Goal: Task Accomplishment & Management: Complete application form

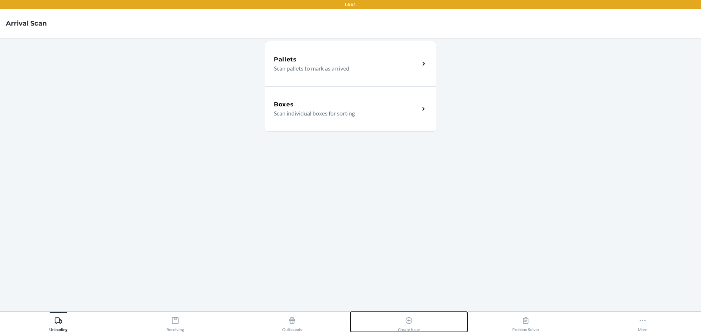
click at [407, 320] on icon at bounding box center [409, 320] width 8 height 8
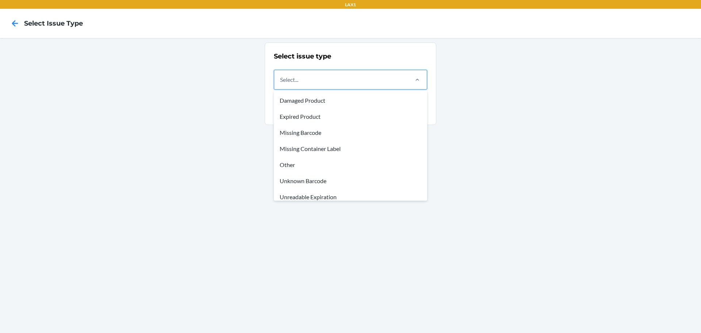
click at [413, 75] on div at bounding box center [417, 79] width 19 height 19
click at [281, 75] on input "option Damaged Product focused, 1 of 8. 8 results available. Use Up and Down to…" at bounding box center [280, 79] width 1 height 9
click at [298, 99] on div "Damaged Product" at bounding box center [350, 100] width 151 height 16
click at [281, 84] on input "option Damaged Product focused, 1 of 8. 8 results available. Use Up and Down to…" at bounding box center [280, 79] width 1 height 9
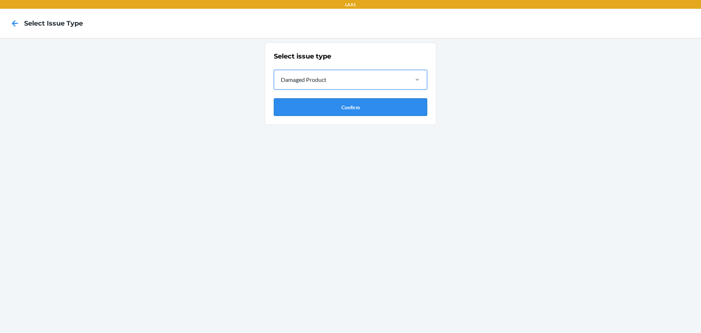
click at [339, 108] on button "Confirm" at bounding box center [350, 107] width 153 height 18
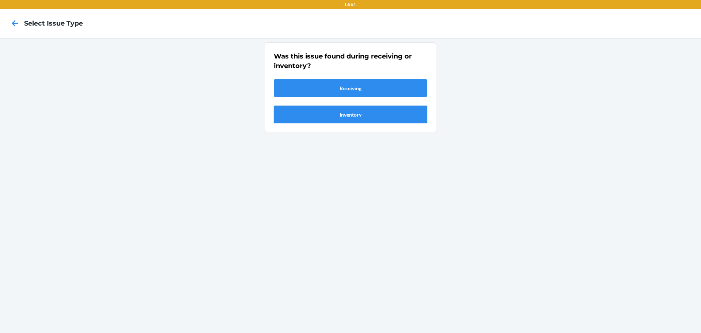
click at [346, 117] on button "Inventory" at bounding box center [350, 115] width 153 height 18
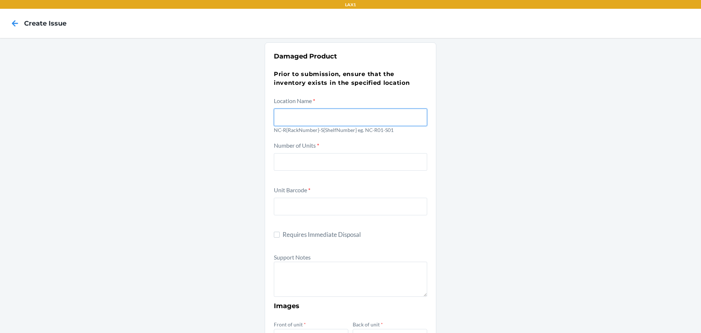
click at [303, 118] on input "text" at bounding box center [350, 118] width 153 height 18
type input "NC-R01-S02"
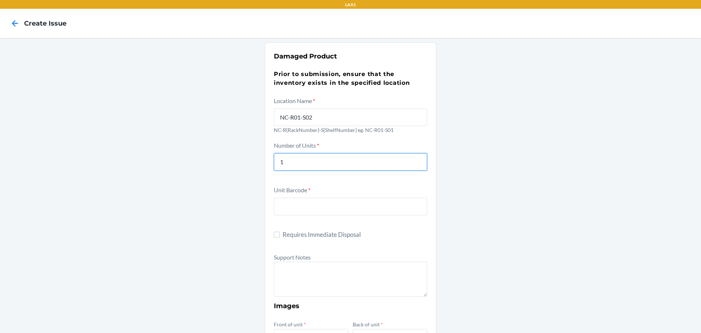
type input "1"
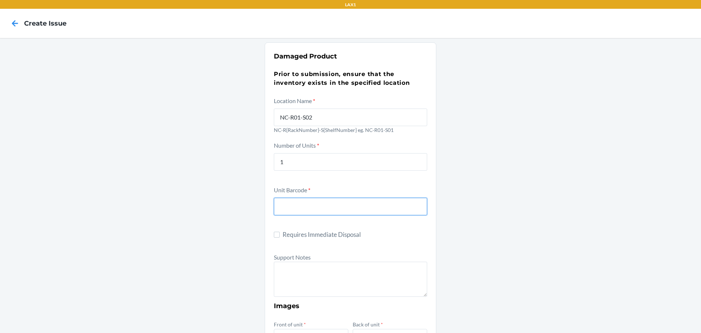
click at [292, 208] on input "text" at bounding box center [350, 207] width 153 height 18
type input "198715924794"
click at [293, 220] on div "Unit Barcode * 198715924794" at bounding box center [350, 205] width 153 height 40
click at [285, 274] on textarea at bounding box center [350, 279] width 153 height 35
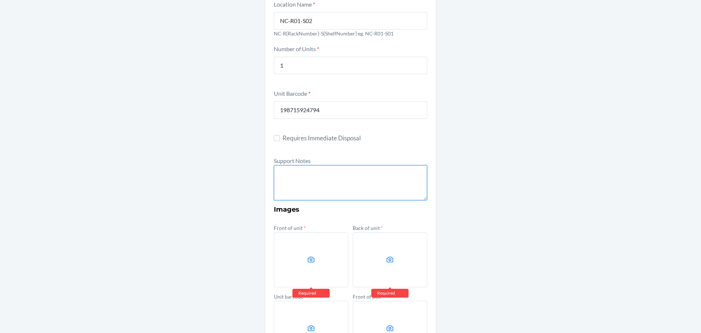
scroll to position [110, 0]
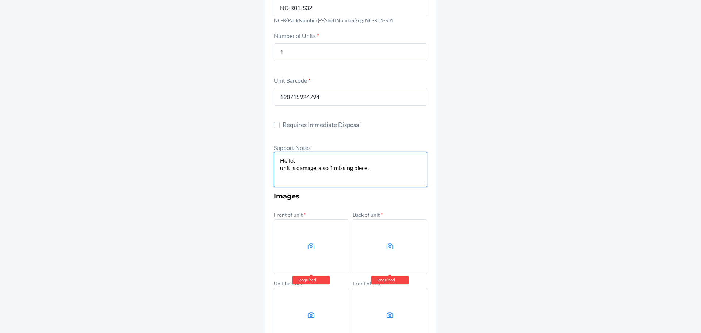
click at [288, 166] on textarea "Hello; unit is damage, also 1 missing piece ." at bounding box center [350, 169] width 153 height 35
click at [303, 168] on textarea "Hello; unit box ppresentation is damage, also 1 missing piece ." at bounding box center [350, 169] width 153 height 35
click at [376, 167] on textarea "Hello; unit box presentation is damage, also 1 missing piece ." at bounding box center [350, 169] width 153 height 35
click at [297, 167] on textarea "Hello; unit box presentation is damage, also missing piece ." at bounding box center [350, 169] width 153 height 35
click at [291, 175] on textarea "Hello; unit package presentation is damage, also missing piece ." at bounding box center [350, 169] width 153 height 35
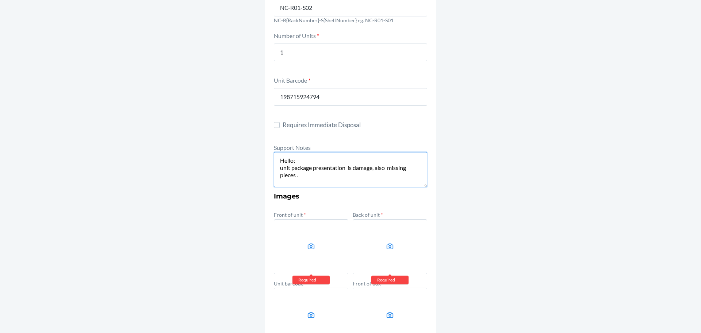
type textarea "Hello; unit package presentation is damage, also missing pieces ."
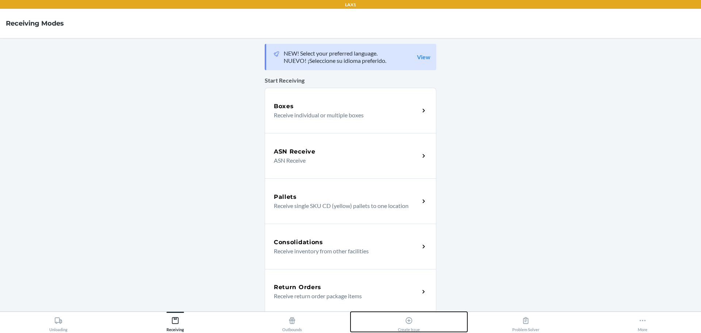
click at [409, 320] on icon at bounding box center [409, 320] width 7 height 7
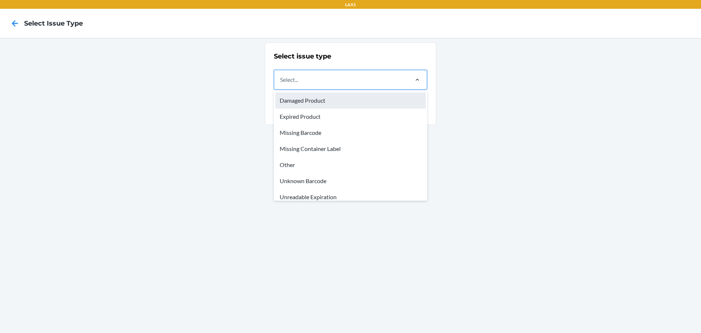
click at [291, 99] on div "Damaged Product" at bounding box center [350, 100] width 151 height 16
click at [281, 84] on input "option Damaged Product focused, 1 of 8. 8 results available. Use Up and Down to…" at bounding box center [280, 79] width 1 height 9
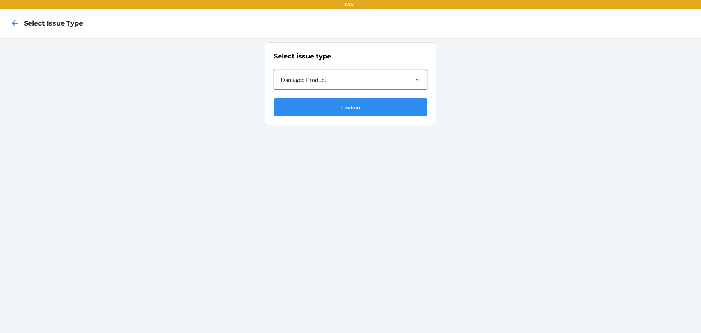
click at [379, 79] on div "Damaged Product" at bounding box center [341, 79] width 134 height 19
click at [281, 79] on input "option Damaged Product, selected. 0 results available. Select is focused ,type …" at bounding box center [280, 79] width 1 height 9
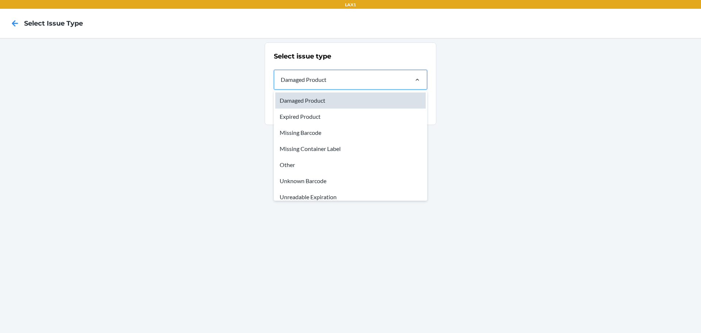
click at [305, 99] on div "Damaged Product" at bounding box center [350, 100] width 151 height 16
click at [281, 84] on input "option Damaged Product, selected. option Damaged Product focused, 1 of 8. 8 res…" at bounding box center [280, 79] width 1 height 9
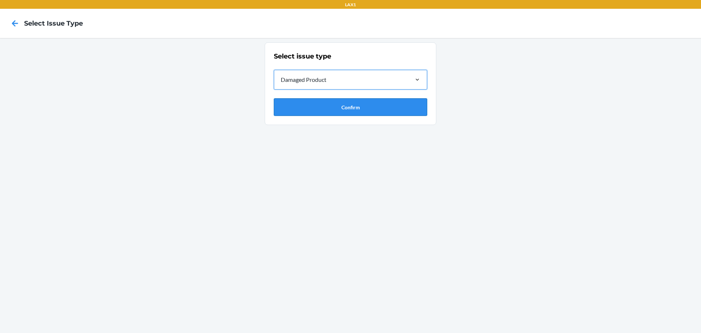
click at [340, 110] on button "Confirm" at bounding box center [350, 107] width 153 height 18
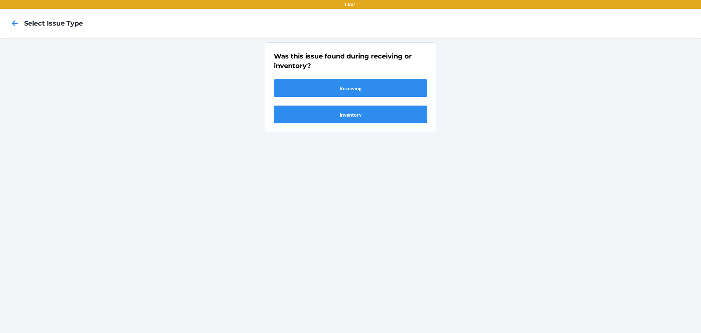
click at [348, 114] on button "Inventory" at bounding box center [350, 115] width 153 height 18
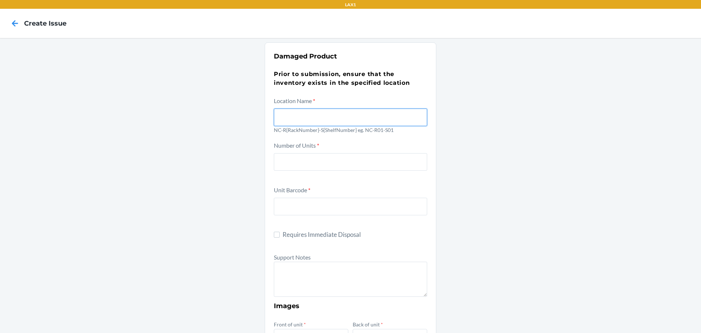
click at [293, 122] on input "text" at bounding box center [350, 118] width 153 height 18
type input "NC-R01-S02"
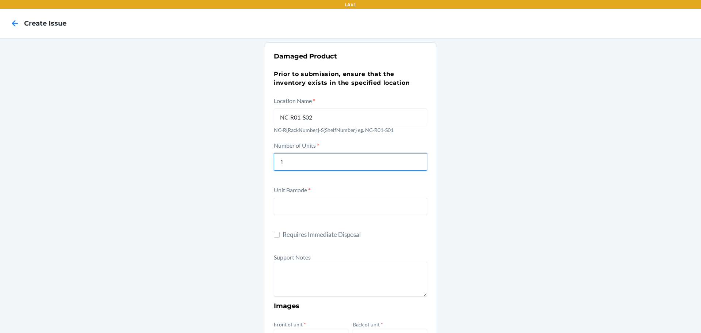
type input "1"
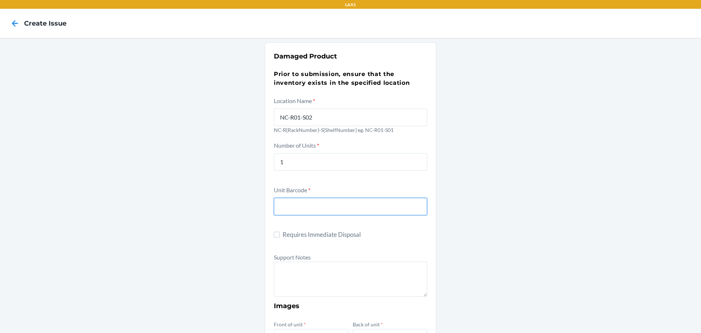
click at [283, 203] on input "text" at bounding box center [350, 207] width 153 height 18
type input "198715924794"
click at [285, 226] on form "Location Name * NC-R01-S02 NC-R{RackNumber}-S{ShelfNumber} eg. NC-R01-S01 Numbe…" at bounding box center [350, 321] width 153 height 451
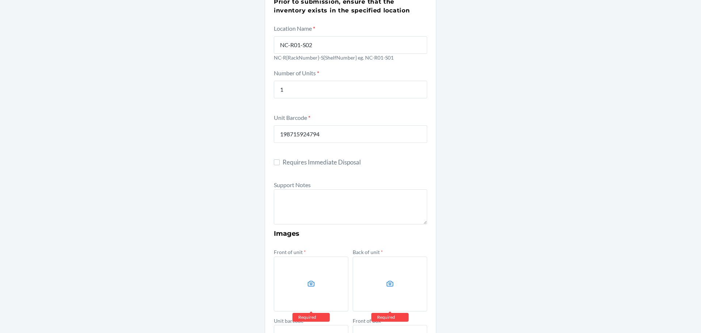
scroll to position [73, 0]
click at [299, 205] on textarea at bounding box center [350, 206] width 153 height 35
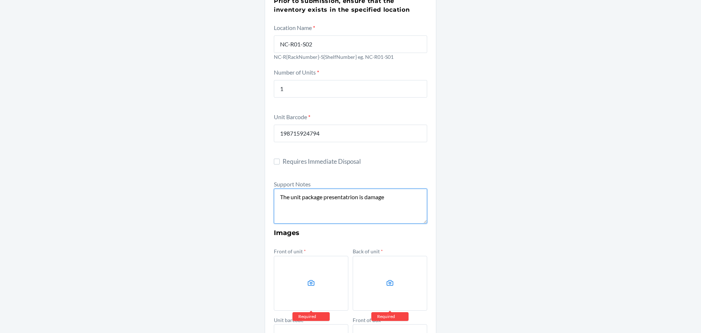
click at [357, 195] on textarea "The unit package presentatrion is damage" at bounding box center [350, 206] width 153 height 35
click at [387, 199] on textarea "The unit package presentation is damage" at bounding box center [350, 206] width 153 height 35
click at [307, 286] on icon at bounding box center [311, 283] width 8 height 8
click at [0, 0] on input "file" at bounding box center [0, 0] width 0 height 0
click at [393, 277] on label at bounding box center [390, 283] width 75 height 55
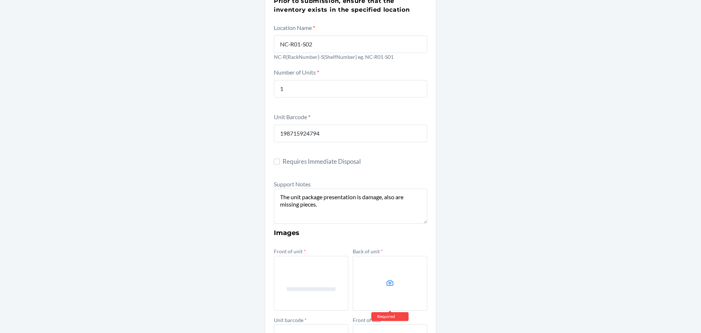
click at [0, 0] on input "file" at bounding box center [0, 0] width 0 height 0
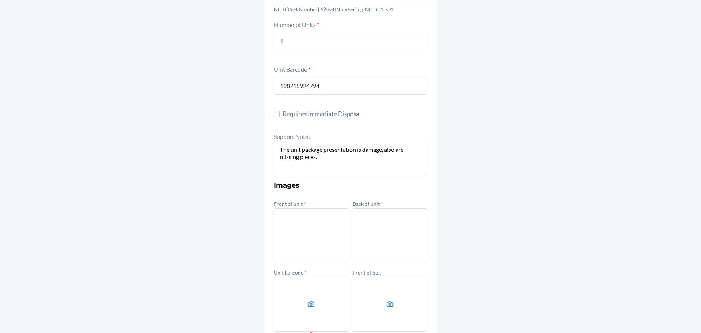
scroll to position [183, 0]
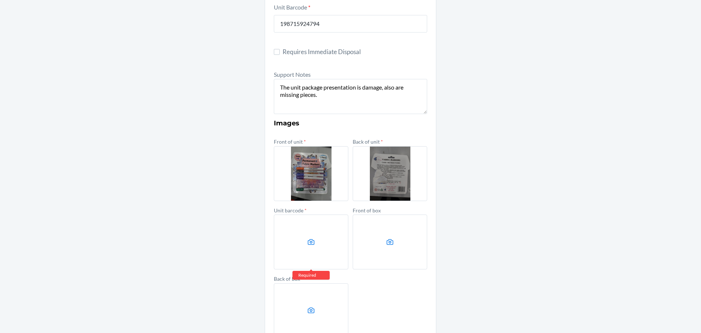
click at [307, 246] on label at bounding box center [311, 241] width 75 height 55
click at [0, 0] on input "file" at bounding box center [0, 0] width 0 height 0
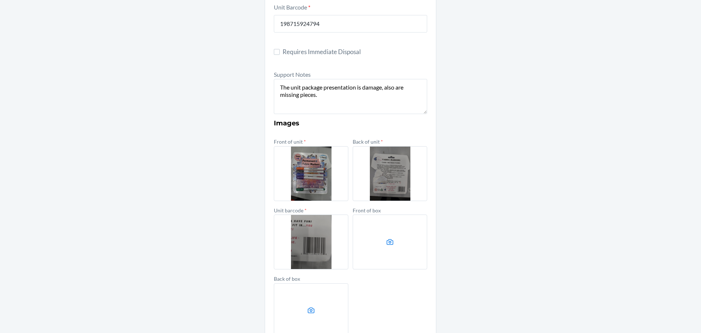
click at [388, 241] on icon at bounding box center [390, 242] width 8 height 8
click at [0, 0] on input "file" at bounding box center [0, 0] width 0 height 0
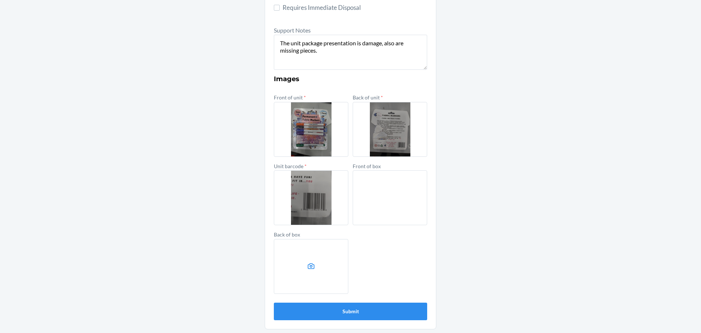
scroll to position [228, 0]
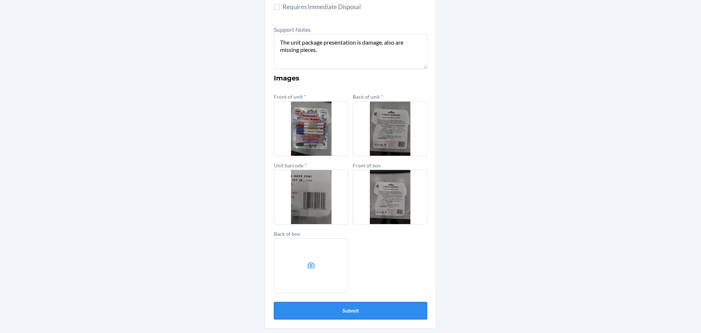
click at [342, 313] on button "Submit" at bounding box center [350, 311] width 153 height 18
click at [346, 312] on button "Submit" at bounding box center [350, 311] width 153 height 18
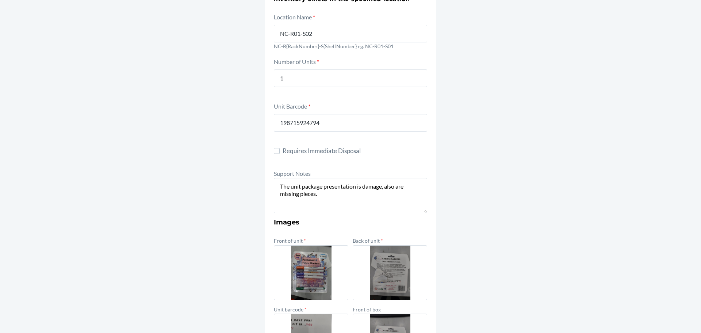
scroll to position [81, 0]
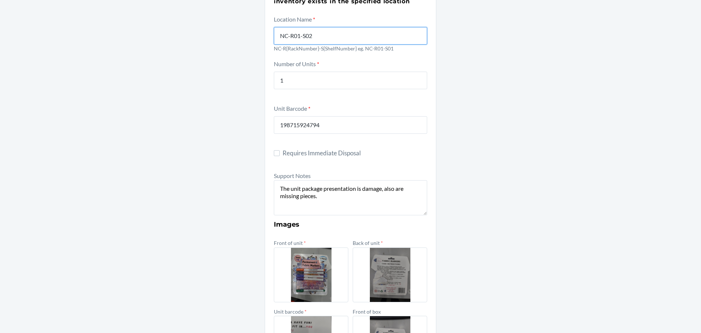
click at [316, 37] on input "NC-R01-S02" at bounding box center [350, 36] width 153 height 18
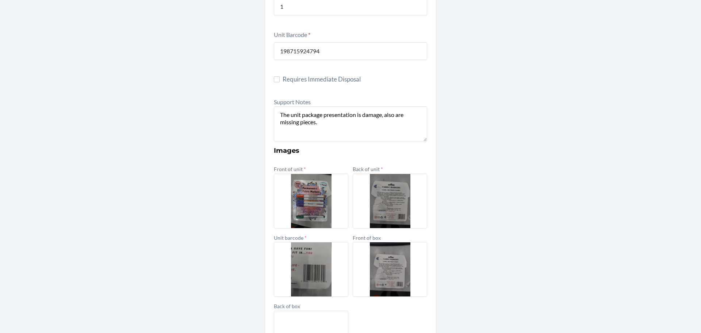
scroll to position [228, 0]
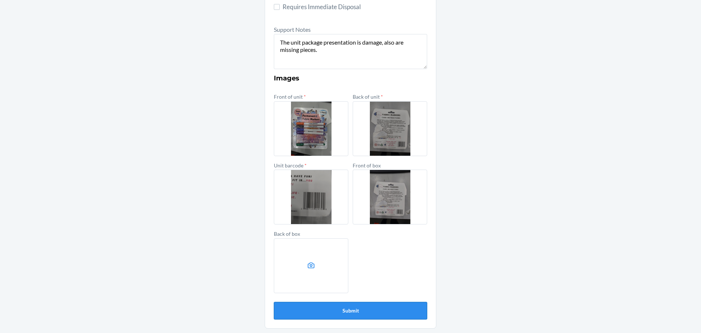
click at [350, 310] on button "Submit" at bounding box center [350, 311] width 153 height 18
click at [328, 54] on textarea "The unit package presentation is damage, also are missing pieces." at bounding box center [350, 51] width 153 height 35
paste textarea "DHEY4K82ADQ"
type textarea "The unit package presentation is damage, also are missing pieces. DHEY4K82ADQ"
click at [348, 312] on button "Submit" at bounding box center [350, 311] width 153 height 18
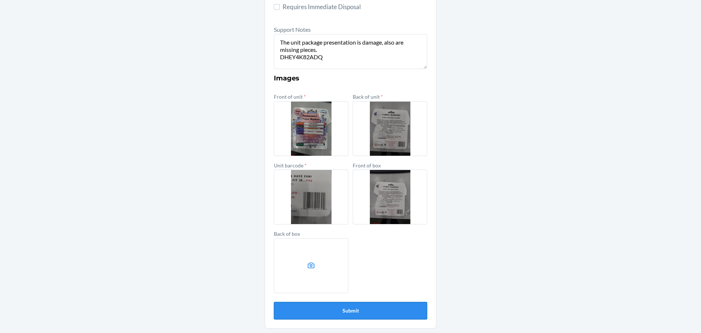
click at [356, 310] on button "Submit" at bounding box center [350, 311] width 153 height 18
click at [350, 307] on button "Submit" at bounding box center [350, 311] width 153 height 18
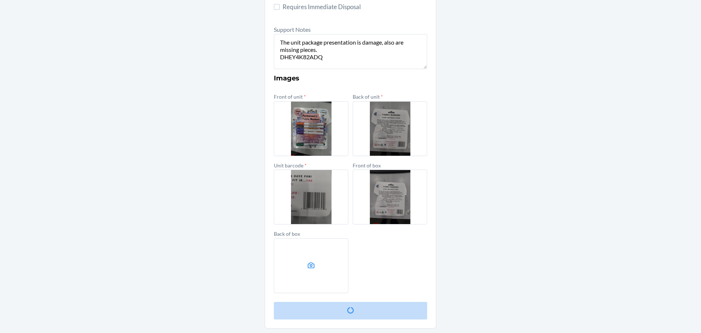
scroll to position [0, 0]
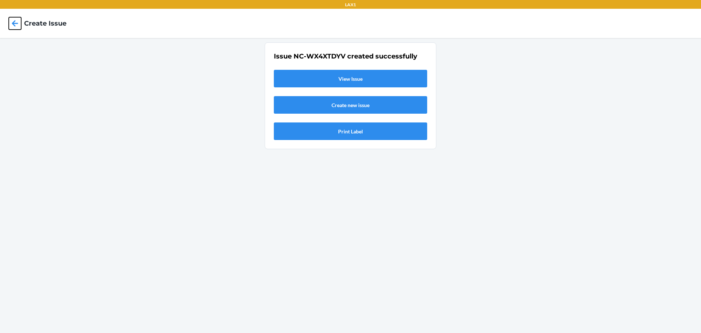
click at [13, 23] on icon at bounding box center [15, 23] width 6 height 6
